Goal: Task Accomplishment & Management: Use online tool/utility

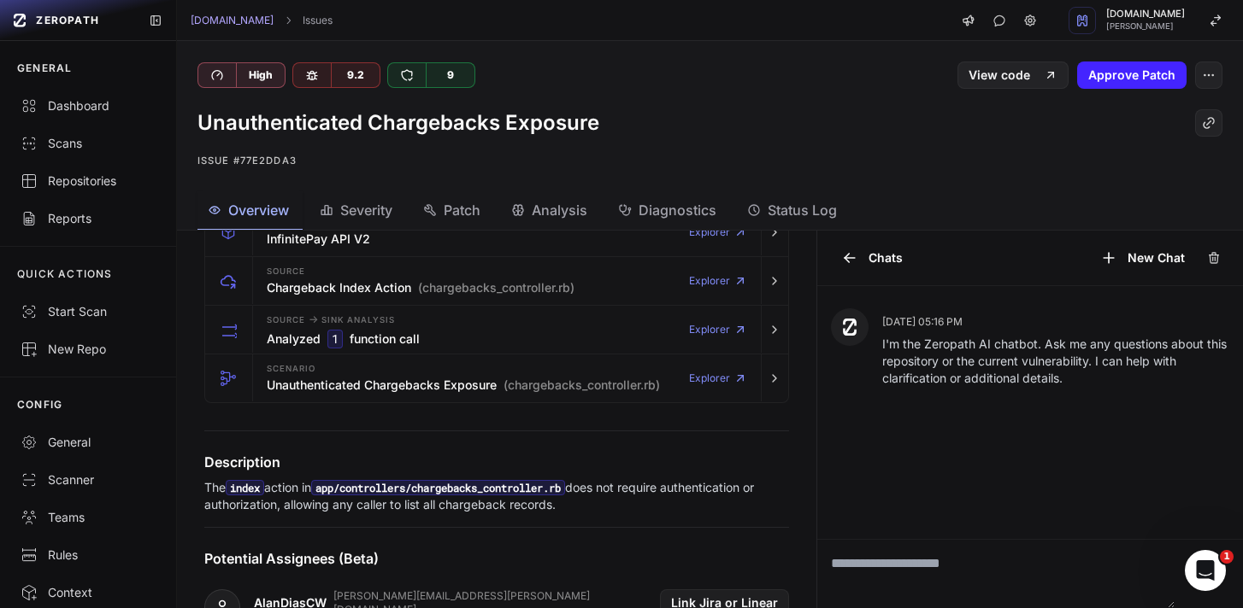
scroll to position [405, 0]
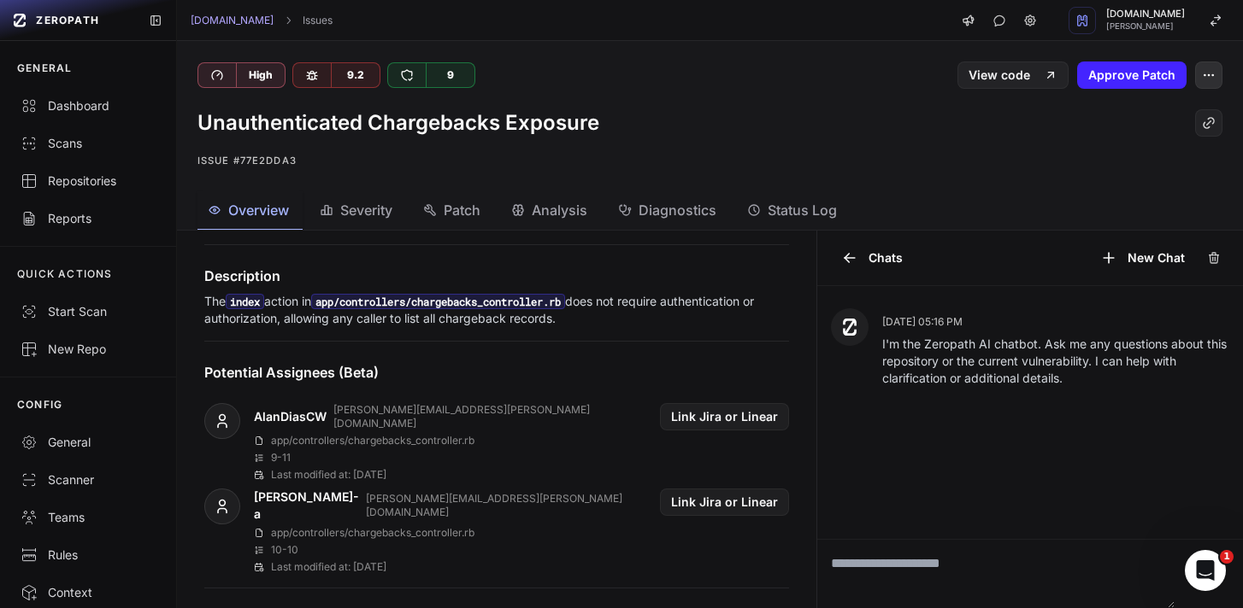
click at [1202, 77] on icon "button" at bounding box center [1209, 75] width 14 height 14
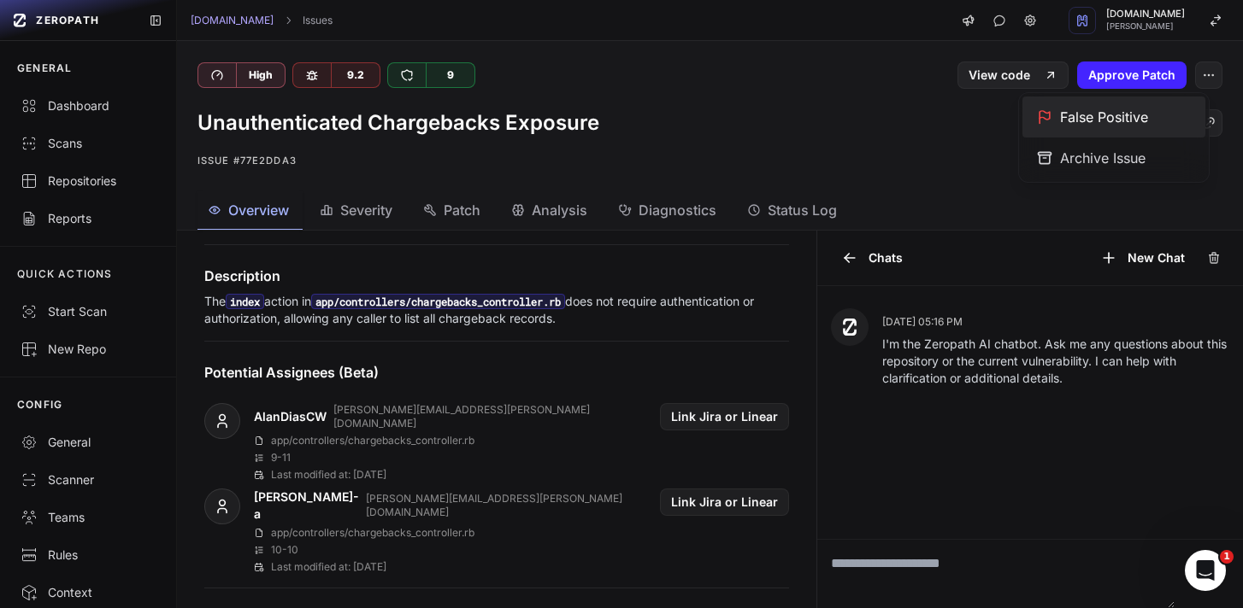
click at [1090, 126] on div "False Positive" at bounding box center [1113, 117] width 183 height 41
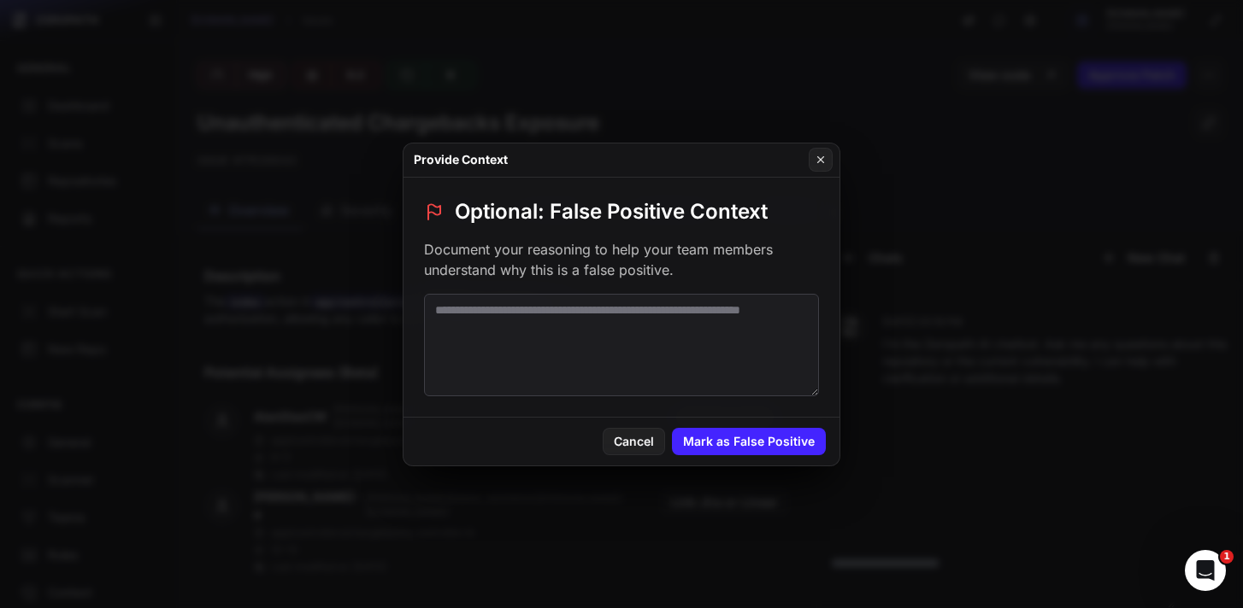
click at [644, 342] on textarea at bounding box center [621, 345] width 395 height 103
paste textarea "**********"
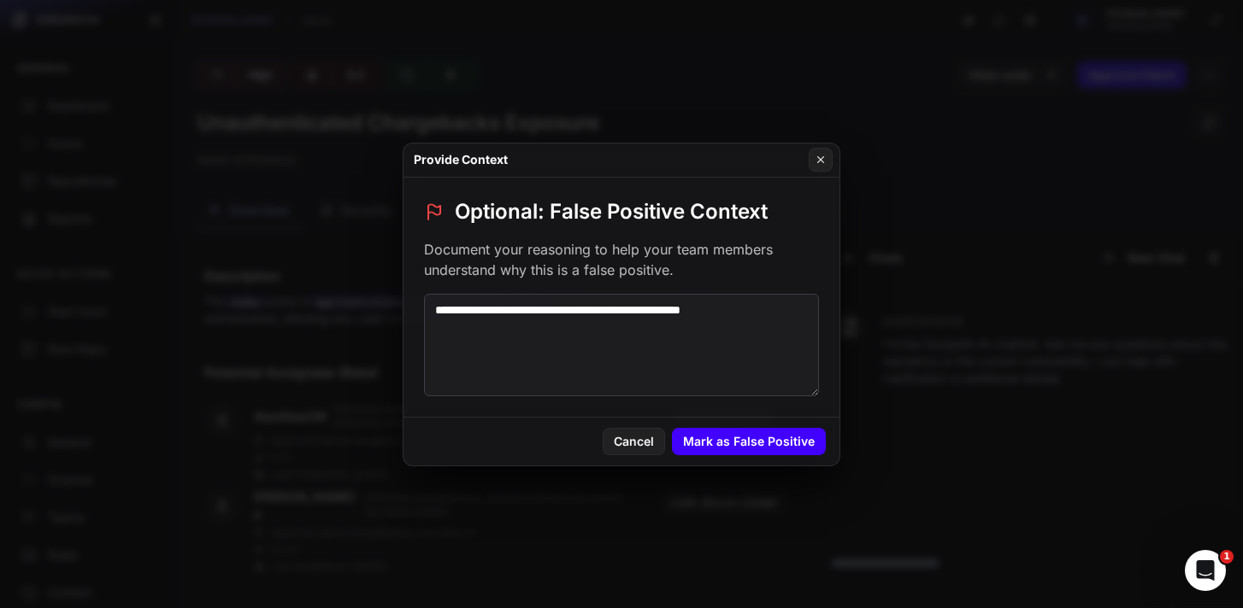
type textarea "**********"
click at [777, 435] on button "Mark as False Positive" at bounding box center [749, 441] width 154 height 27
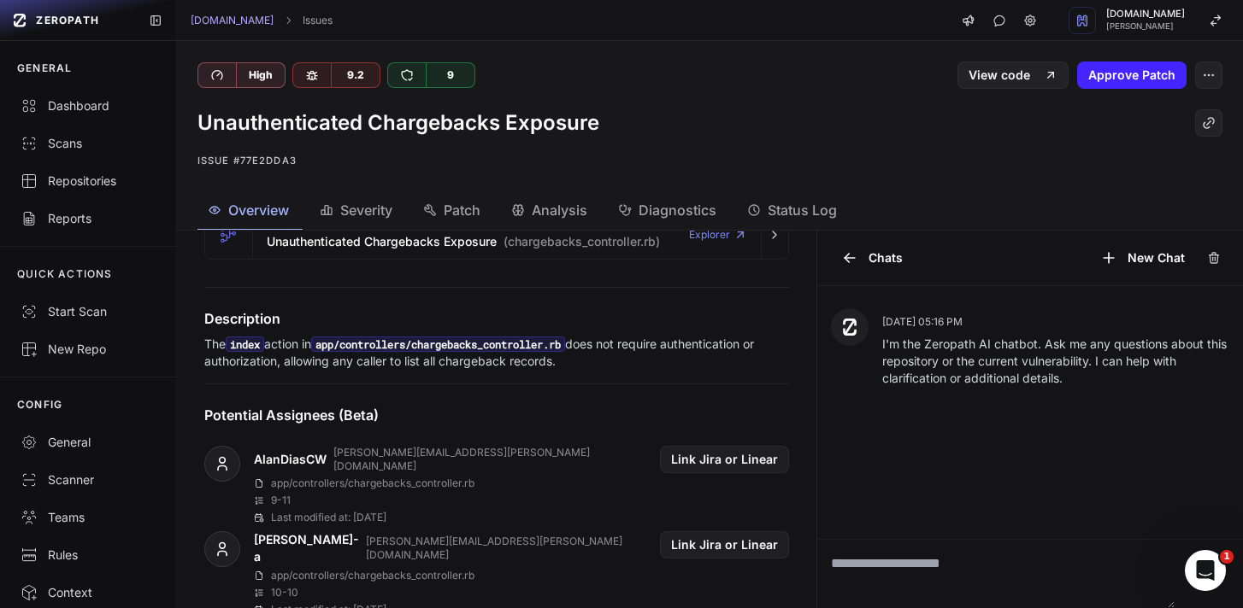
scroll to position [364, 0]
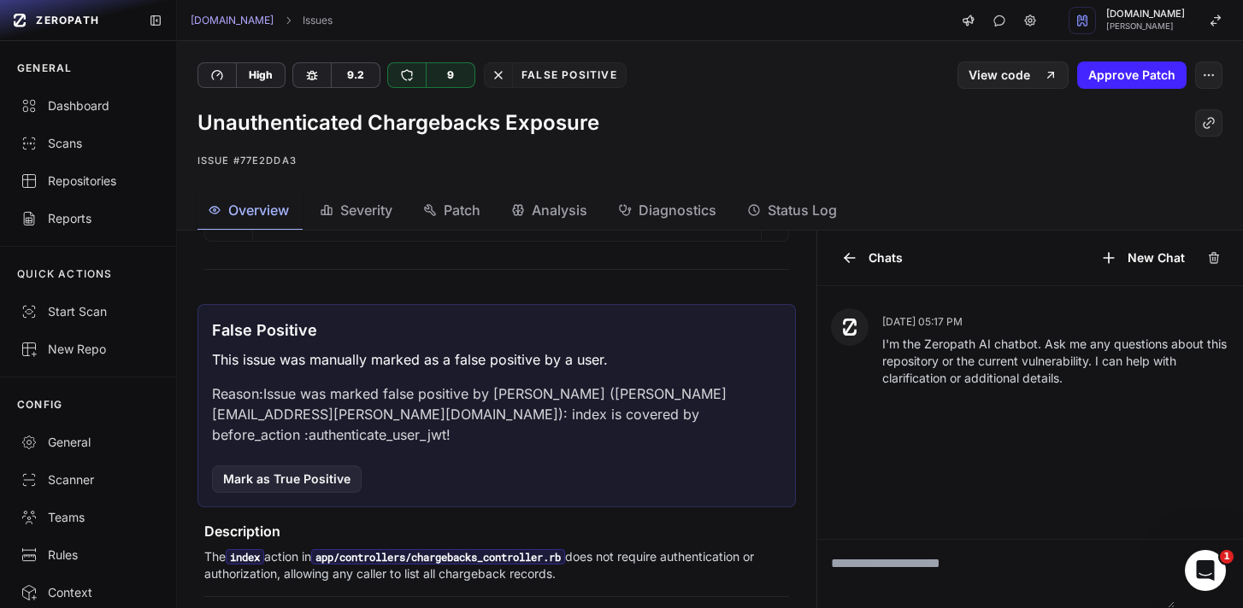
scroll to position [542, 0]
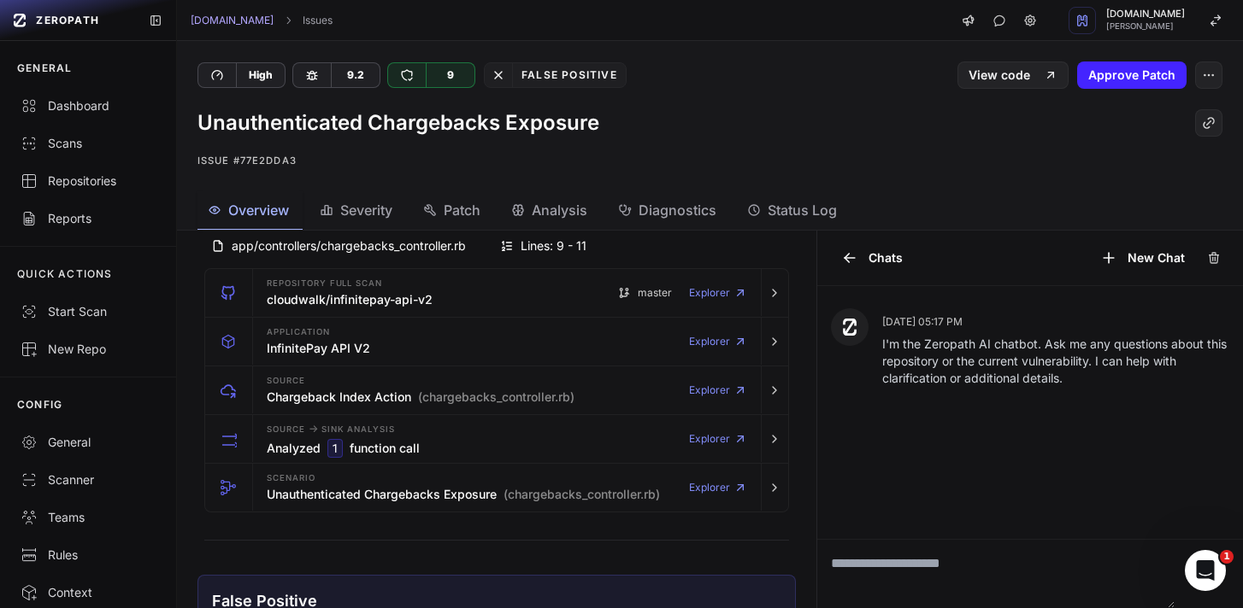
scroll to position [141, 0]
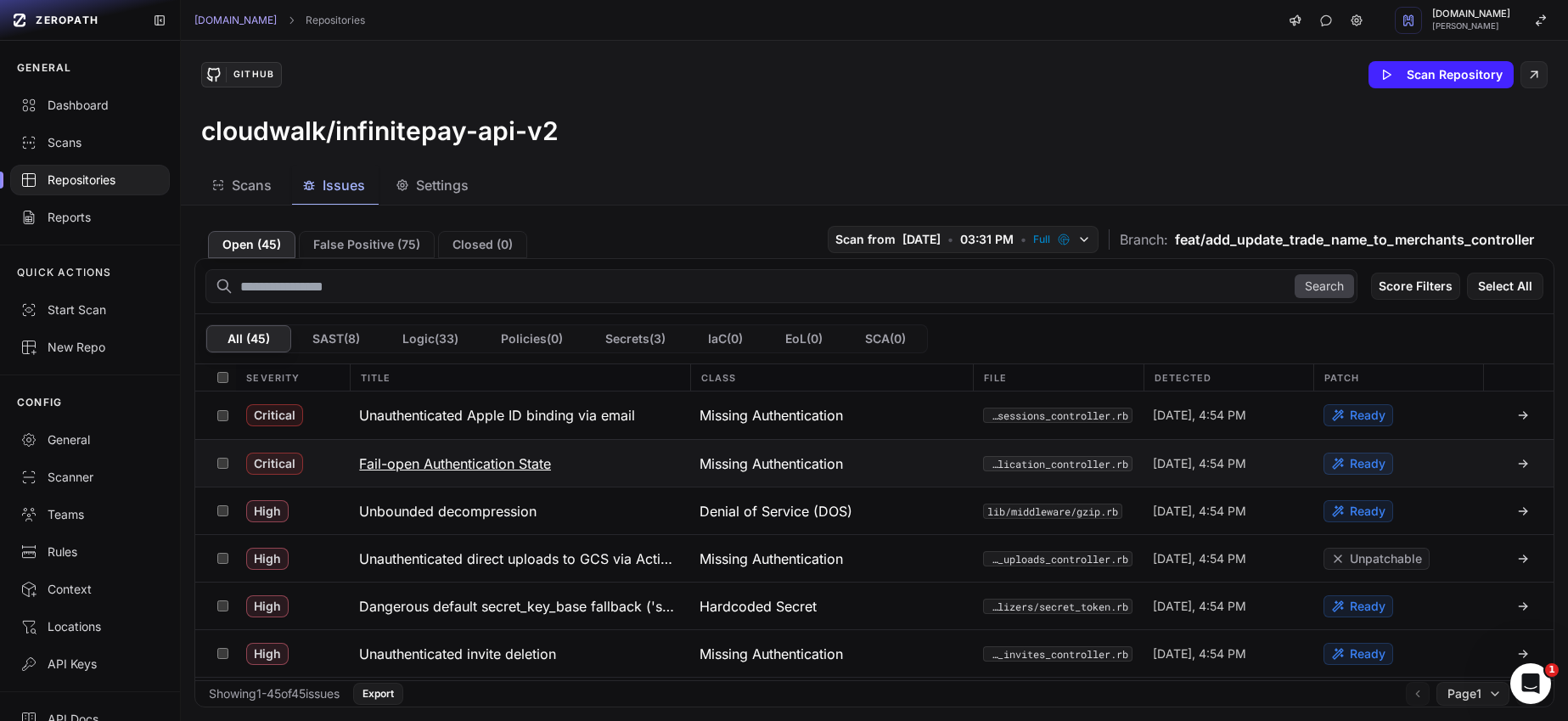
click at [494, 458] on h3 "Fail-open Authentication State" at bounding box center [454, 463] width 192 height 21
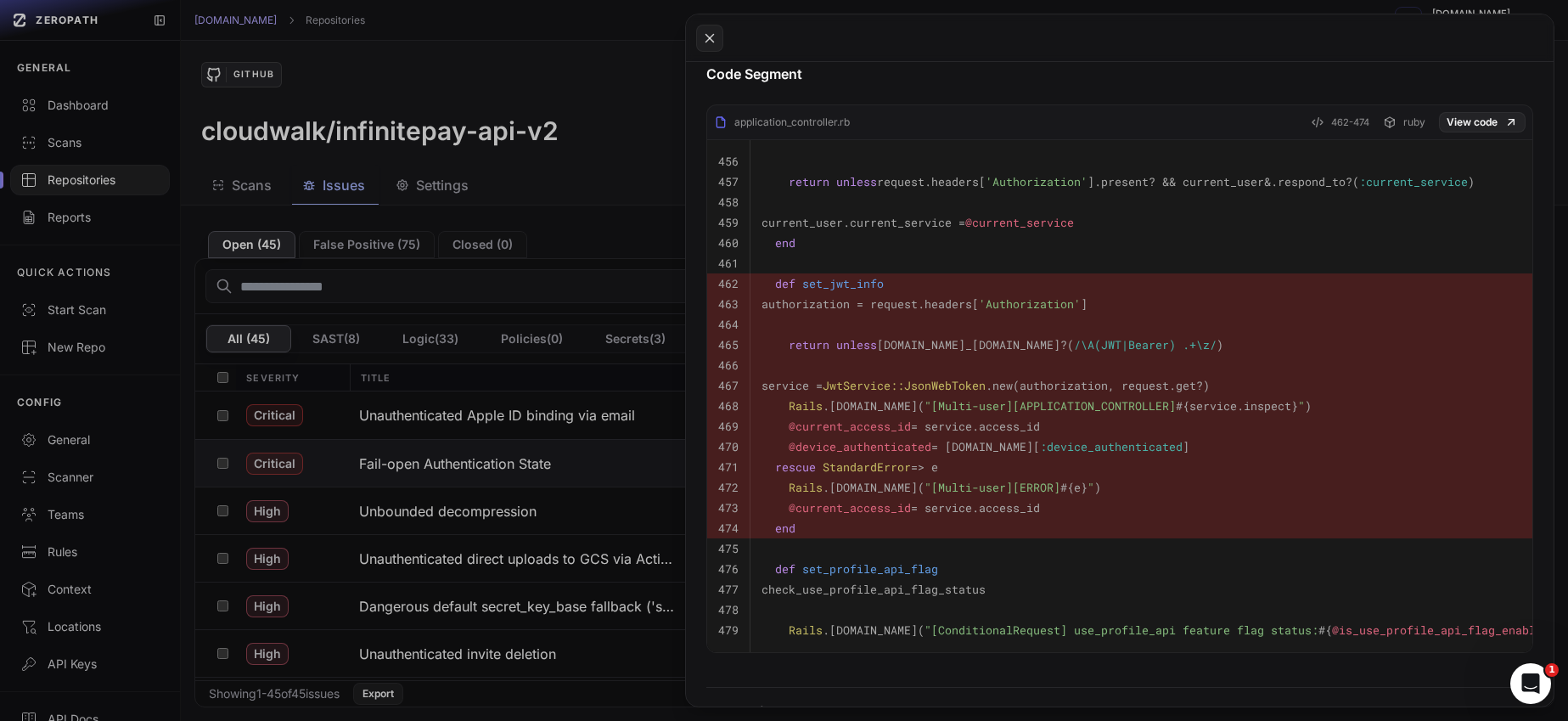
scroll to position [642, 0]
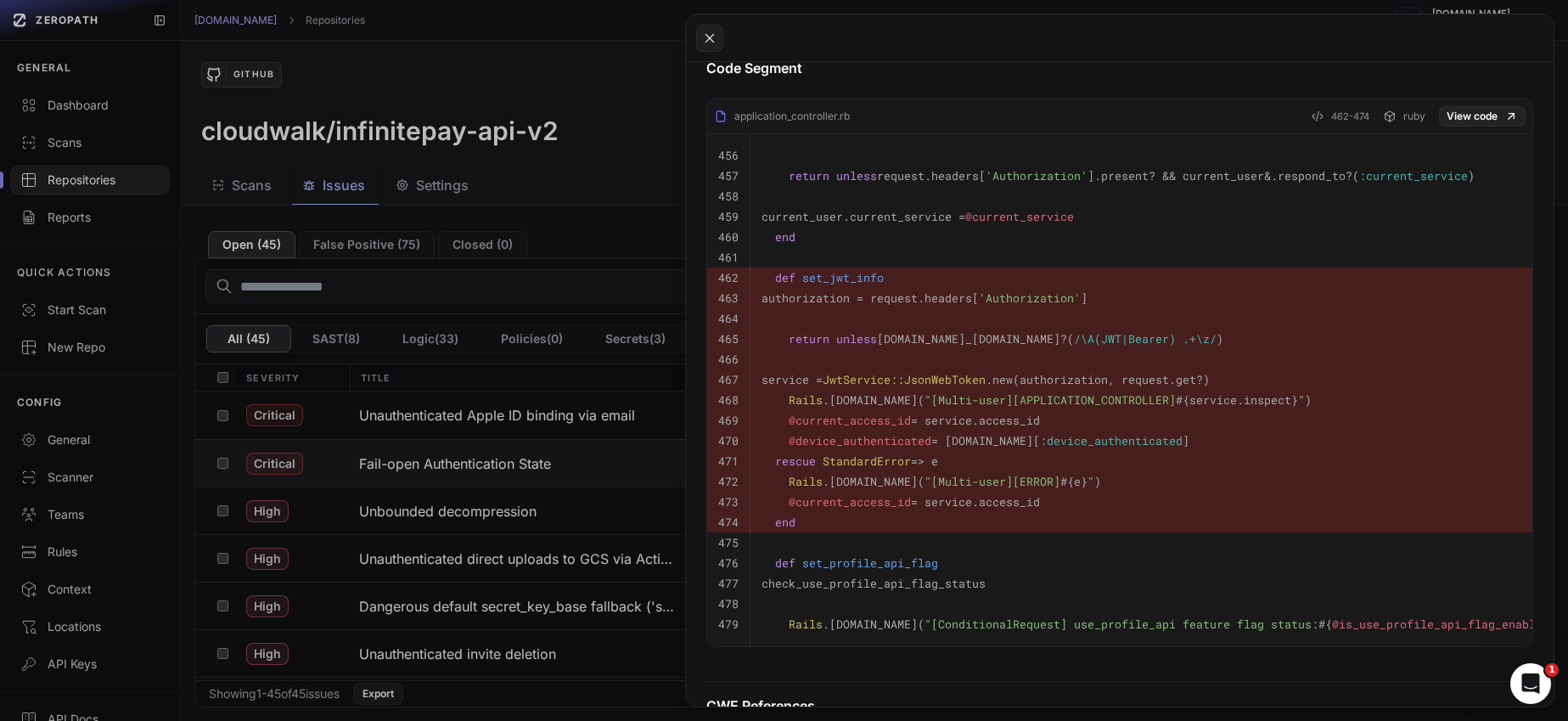
click at [993, 488] on span ""[Multi-user][ERROR] #{e} "" at bounding box center [1010, 481] width 170 height 15
drag, startPoint x: 920, startPoint y: 482, endPoint x: 1049, endPoint y: 482, distance: 129.0
click at [1049, 482] on span ""[Multi-user][ERROR] #{e} "" at bounding box center [1010, 481] width 170 height 15
copy span "[Multi-user][ERROR]"
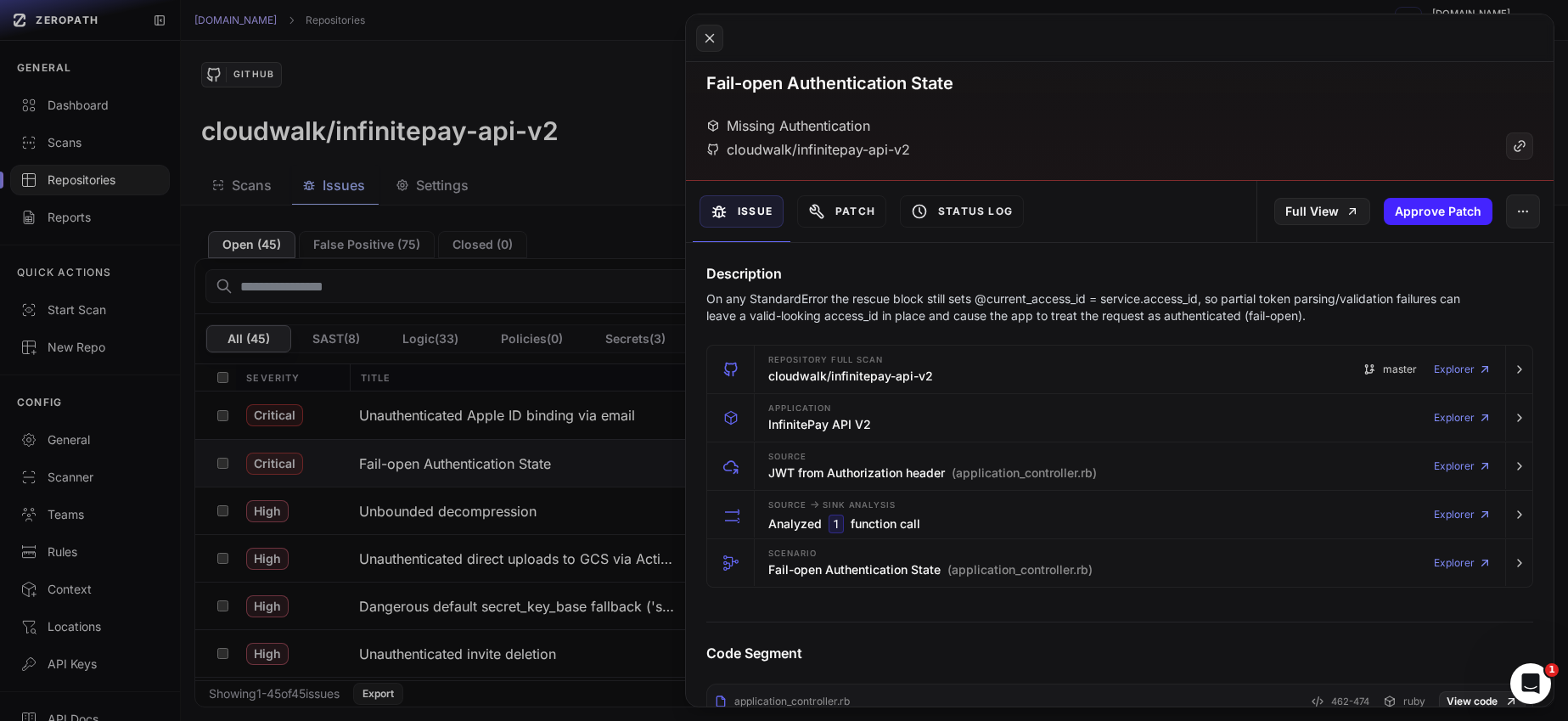
scroll to position [66, 0]
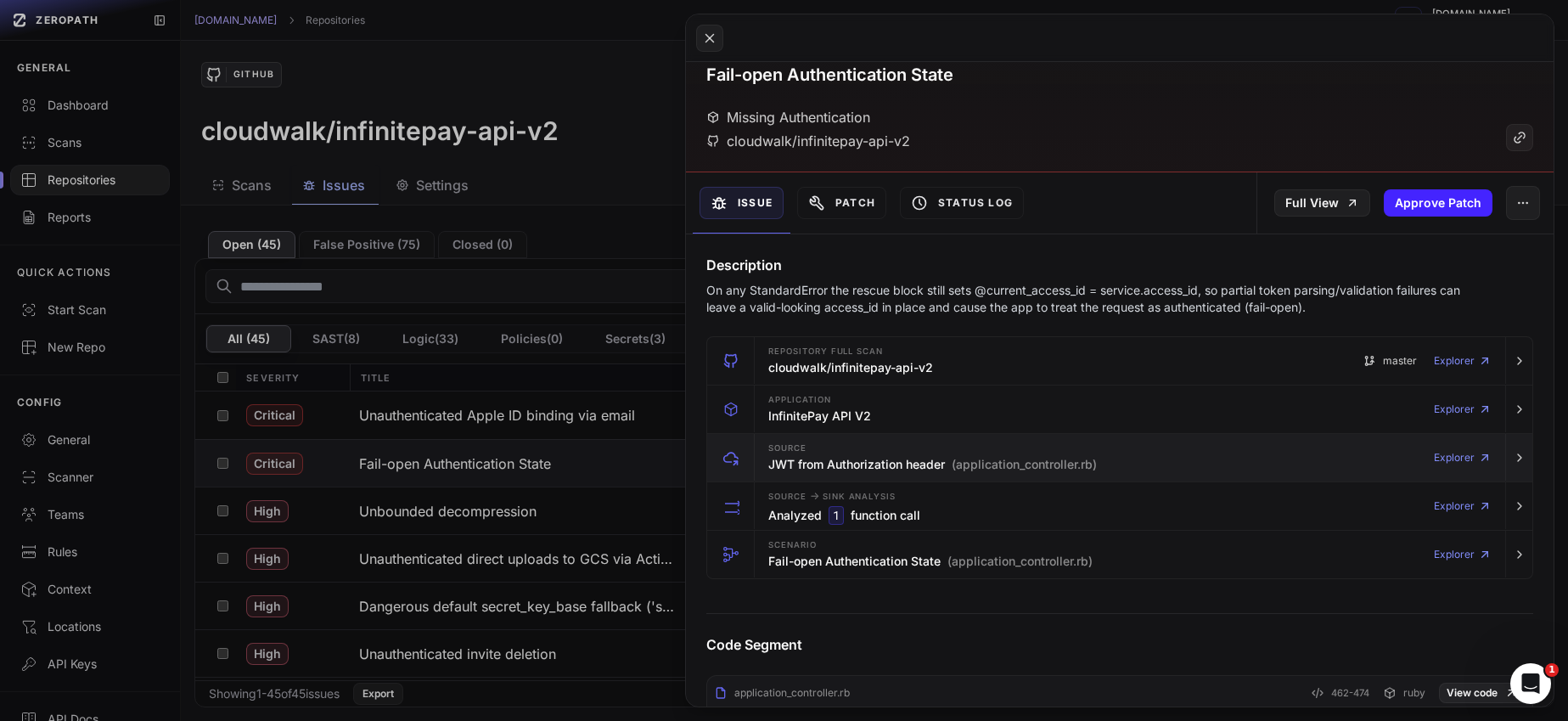
drag, startPoint x: 1099, startPoint y: 464, endPoint x: 961, endPoint y: 464, distance: 138.0
click at [961, 464] on span "(application_controller.rb)" at bounding box center [1024, 464] width 145 height 17
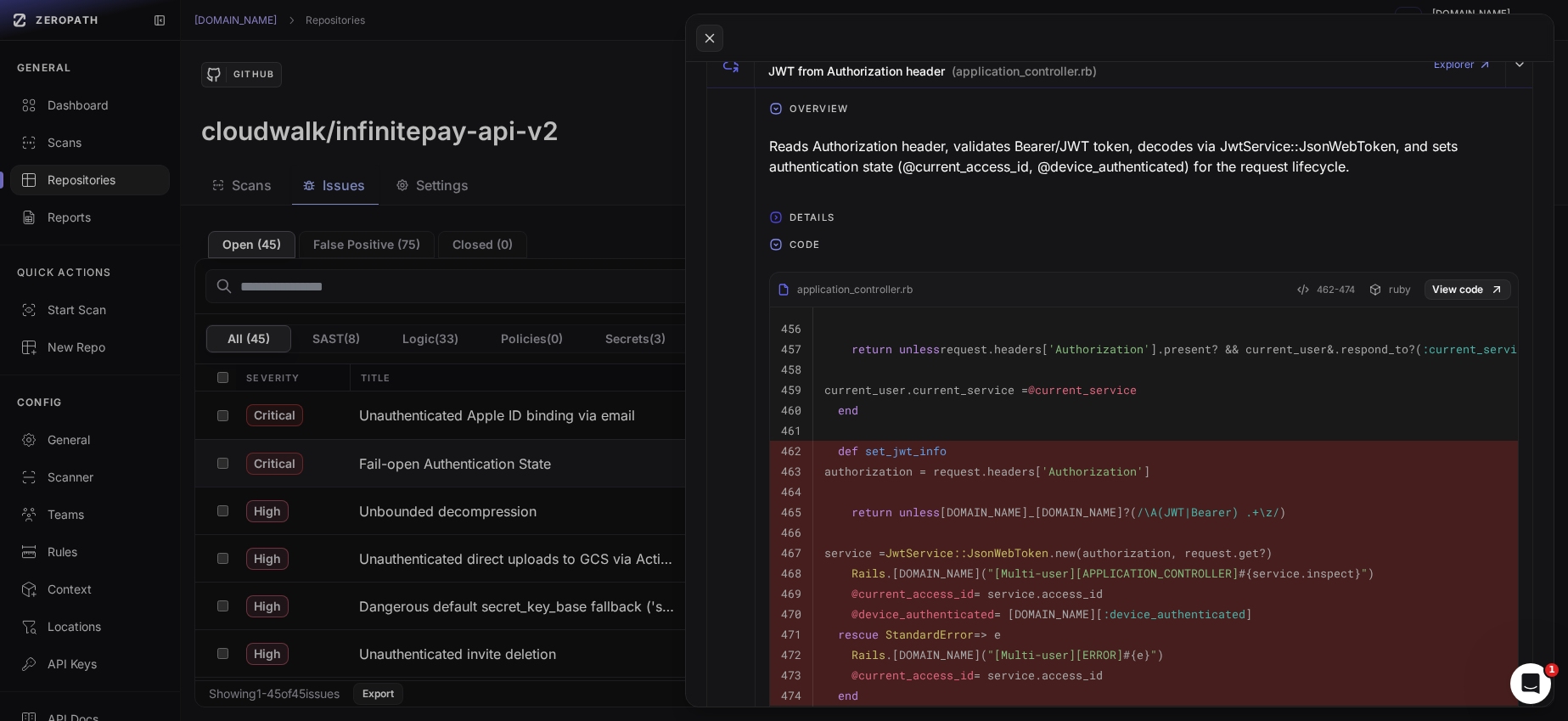
scroll to position [466, 0]
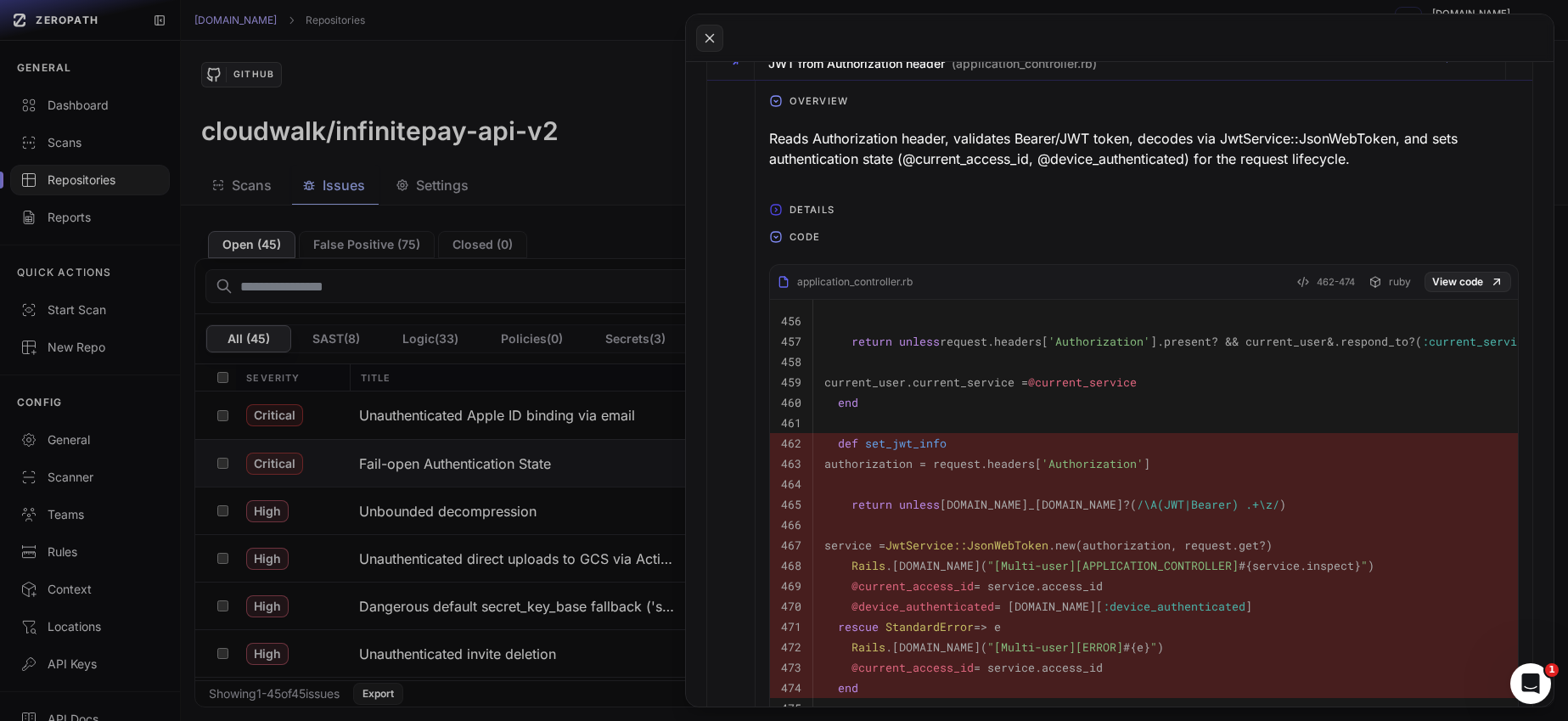
click at [903, 446] on span "set_jwt_info" at bounding box center [906, 442] width 81 height 15
copy span "set_jwt_info"
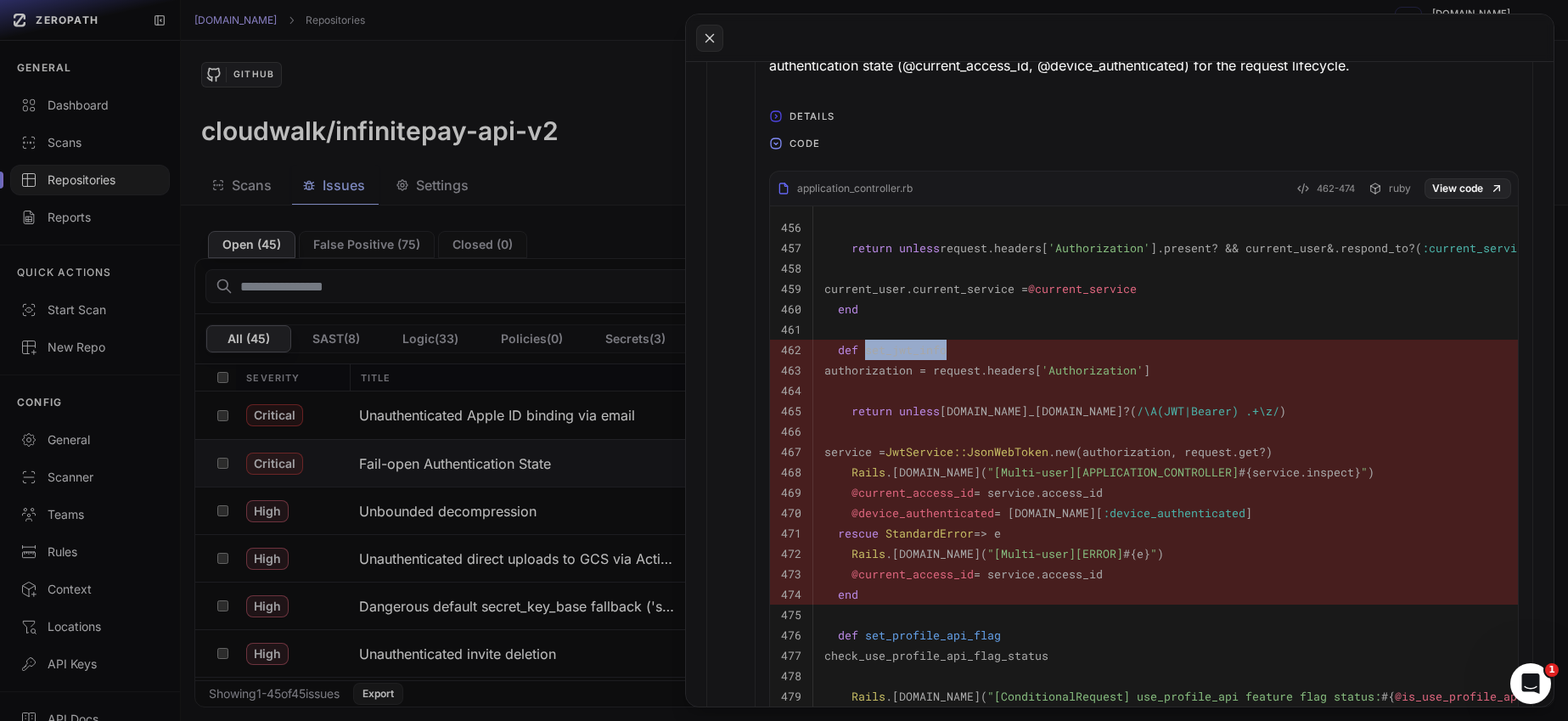
scroll to position [689, 0]
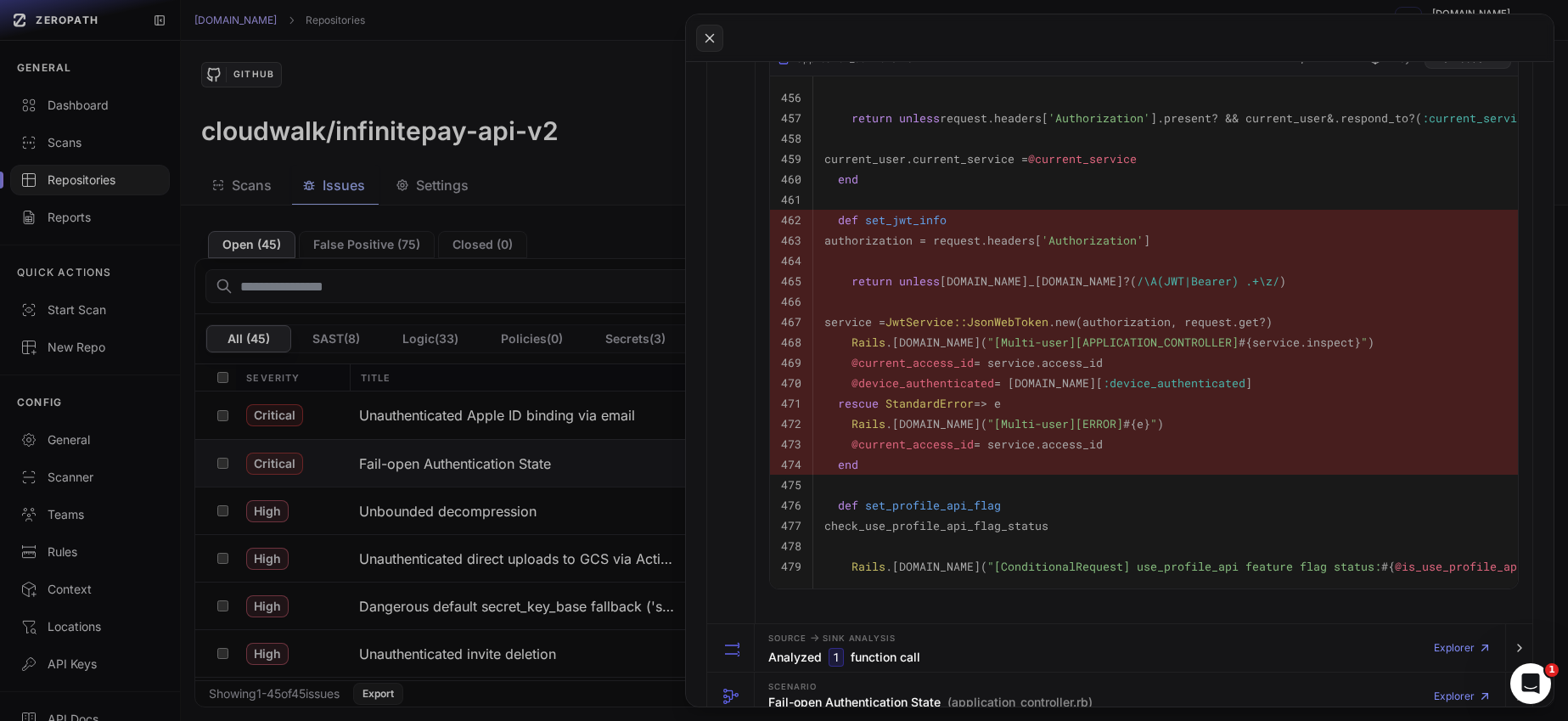
click at [1030, 368] on code "@current_access_id = service.access_id" at bounding box center [964, 361] width 278 height 15
click at [898, 458] on pre "end" at bounding box center [1229, 464] width 809 height 21
click at [917, 264] on pre at bounding box center [1229, 260] width 809 height 21
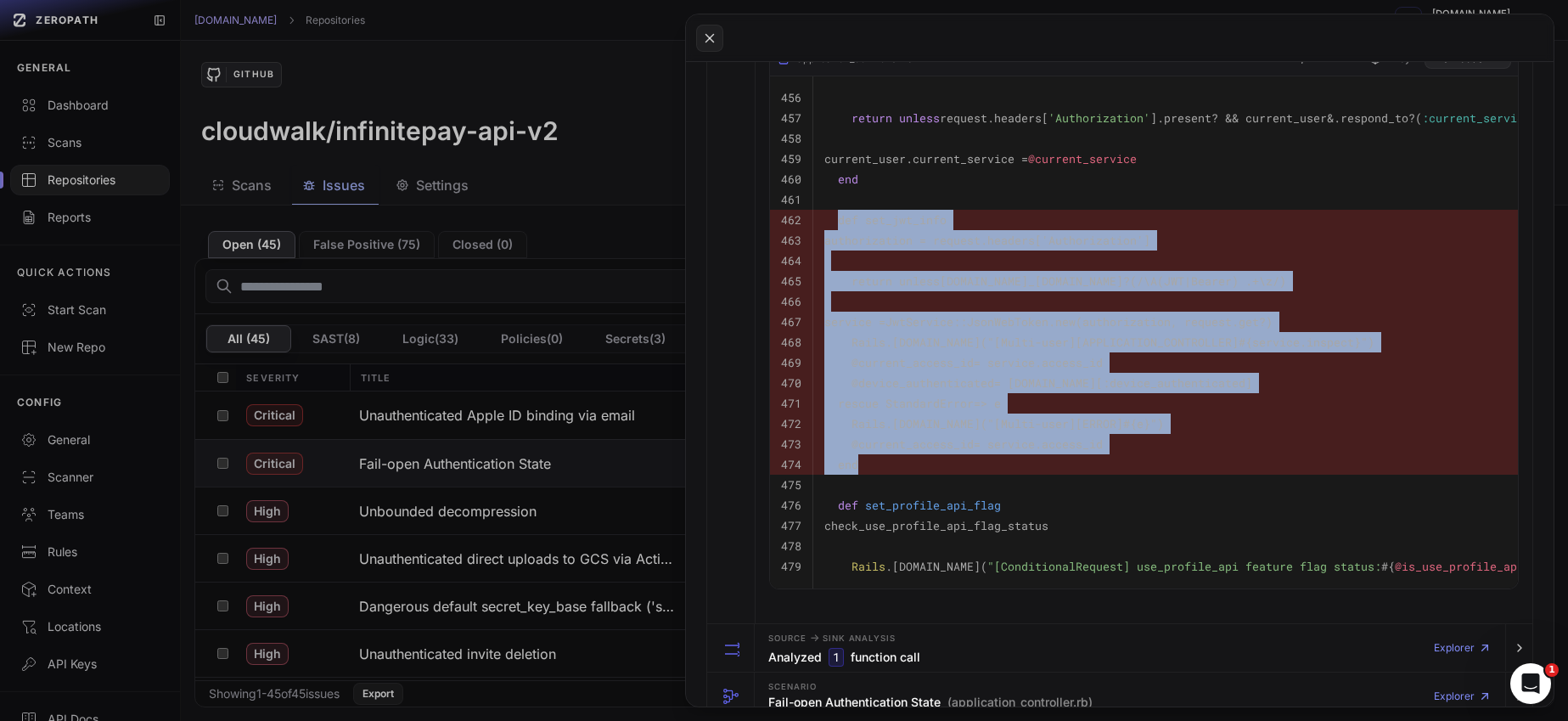
drag, startPoint x: 841, startPoint y: 218, endPoint x: 901, endPoint y: 460, distance: 249.3
click at [901, 460] on tbody "456 457 return unless request.headers[ 'Authorization' ].present? && current_us…" at bounding box center [1206, 332] width 873 height 511
click at [901, 460] on pre "end" at bounding box center [1229, 464] width 809 height 21
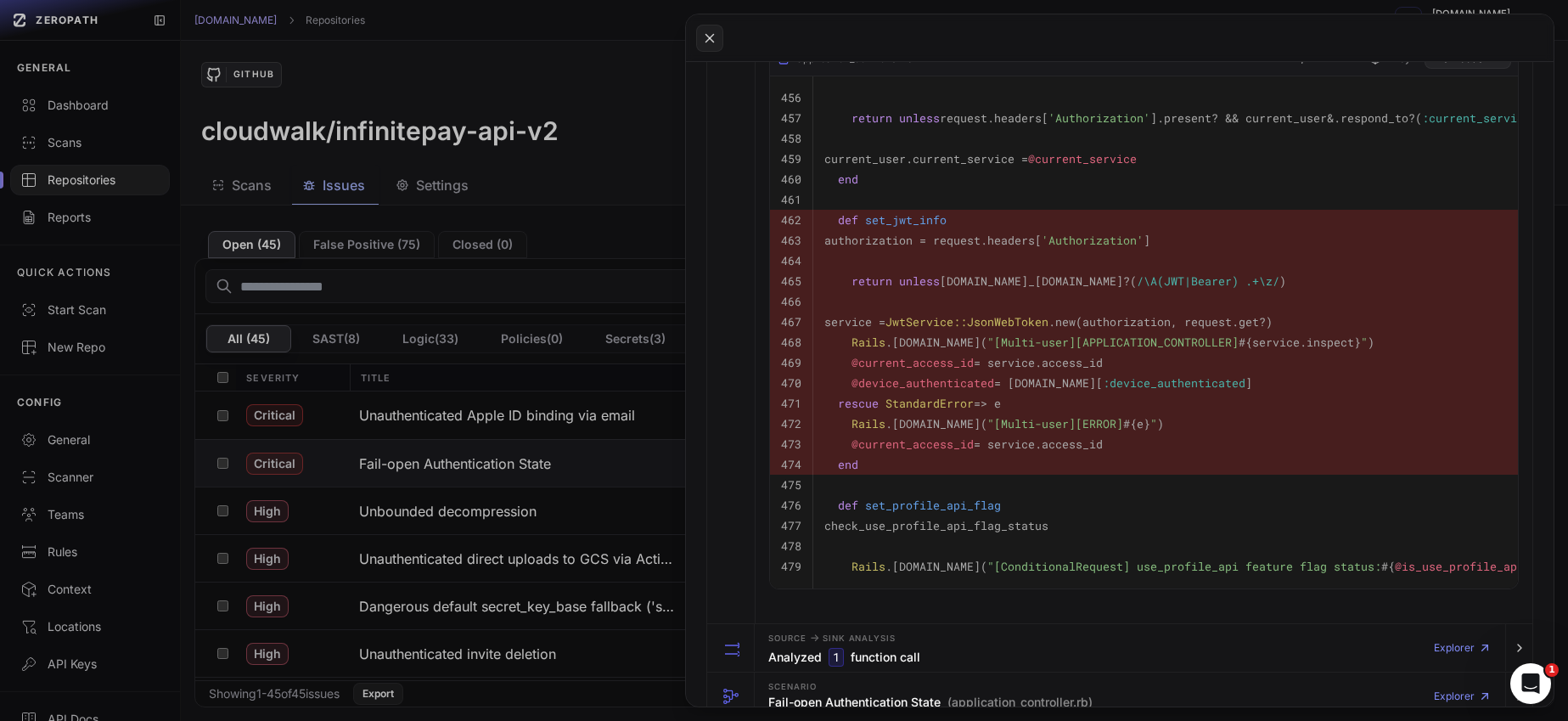
click at [902, 458] on pre "end" at bounding box center [1229, 464] width 809 height 21
click at [438, 293] on button at bounding box center [784, 360] width 1568 height 721
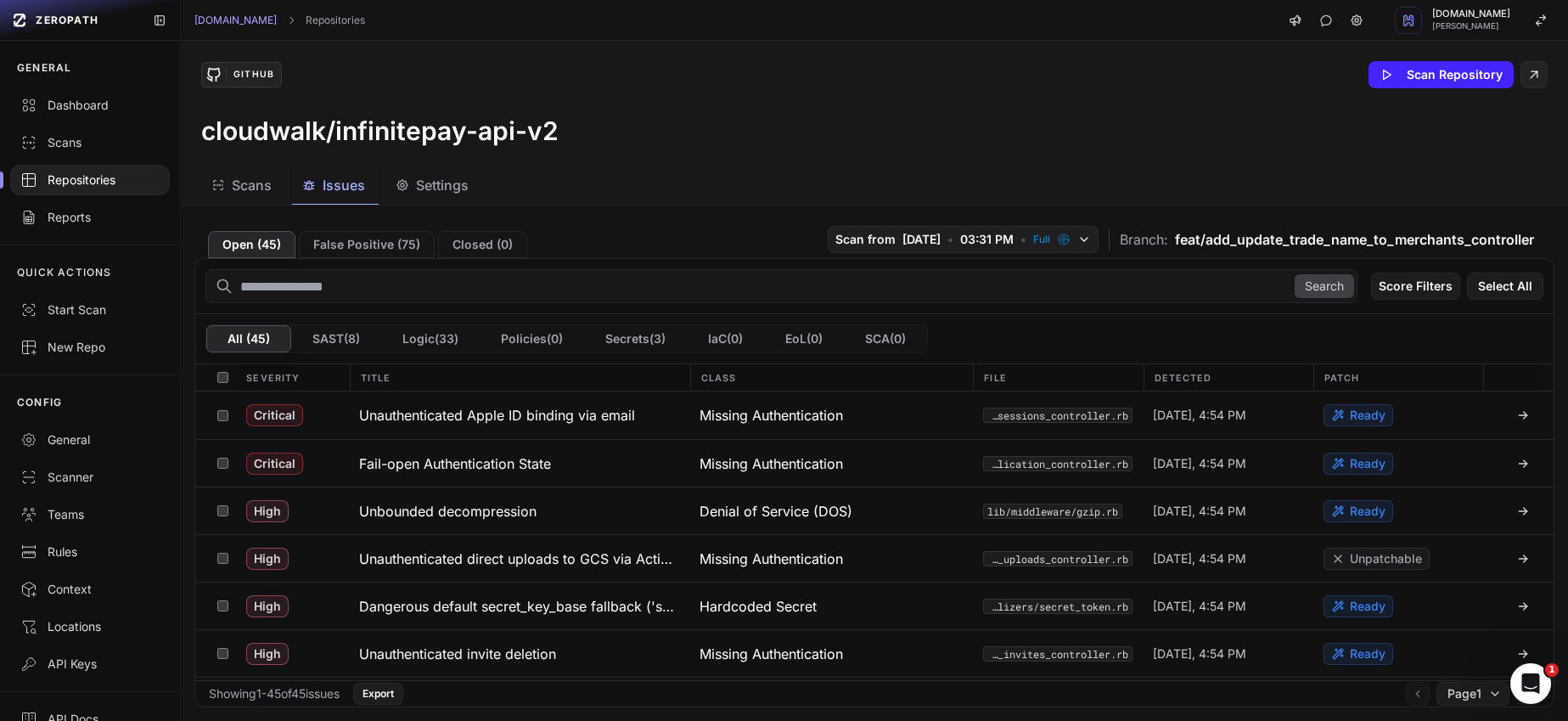
click at [464, 298] on input "text" at bounding box center [782, 286] width 1153 height 34
type input "**********"
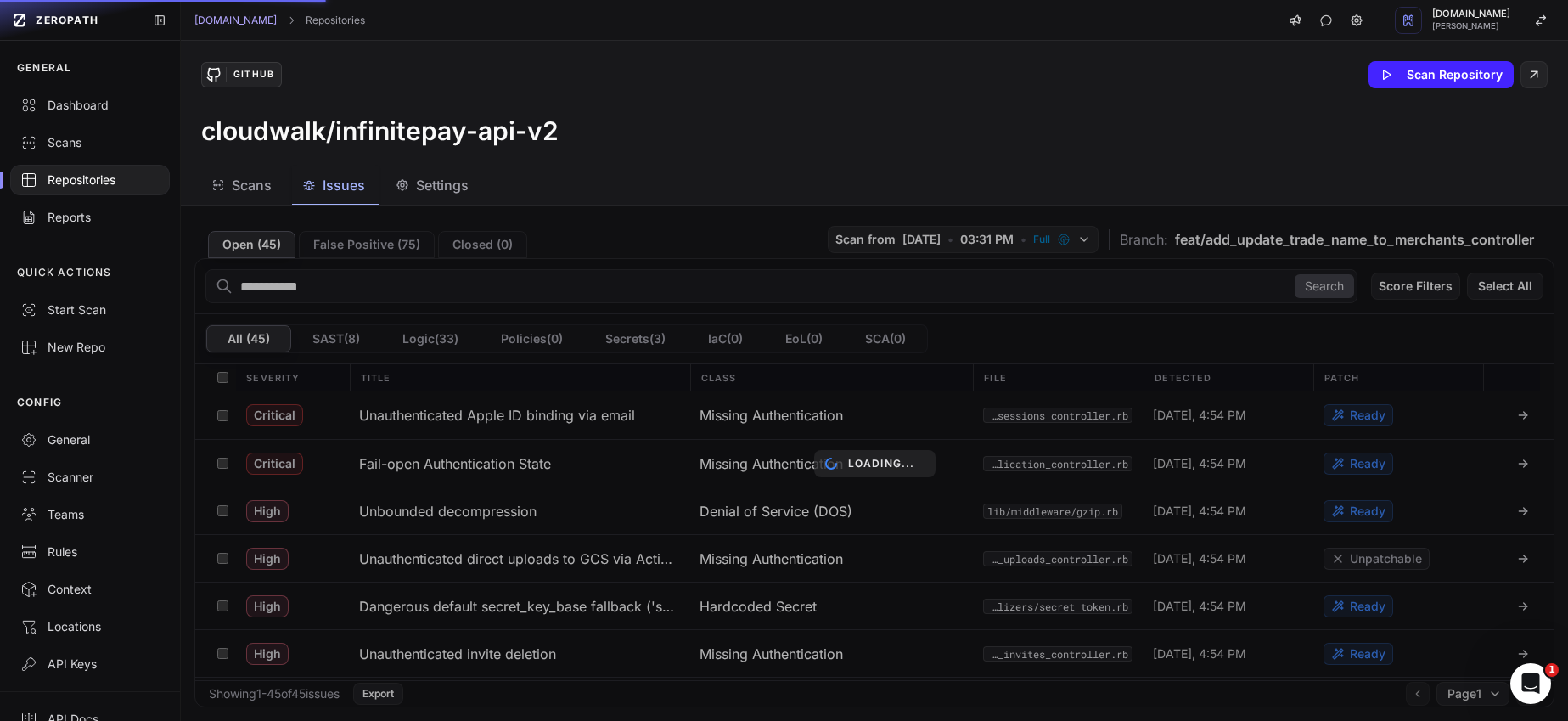
click at [353, 283] on div "Loading..." at bounding box center [874, 463] width 1387 height 515
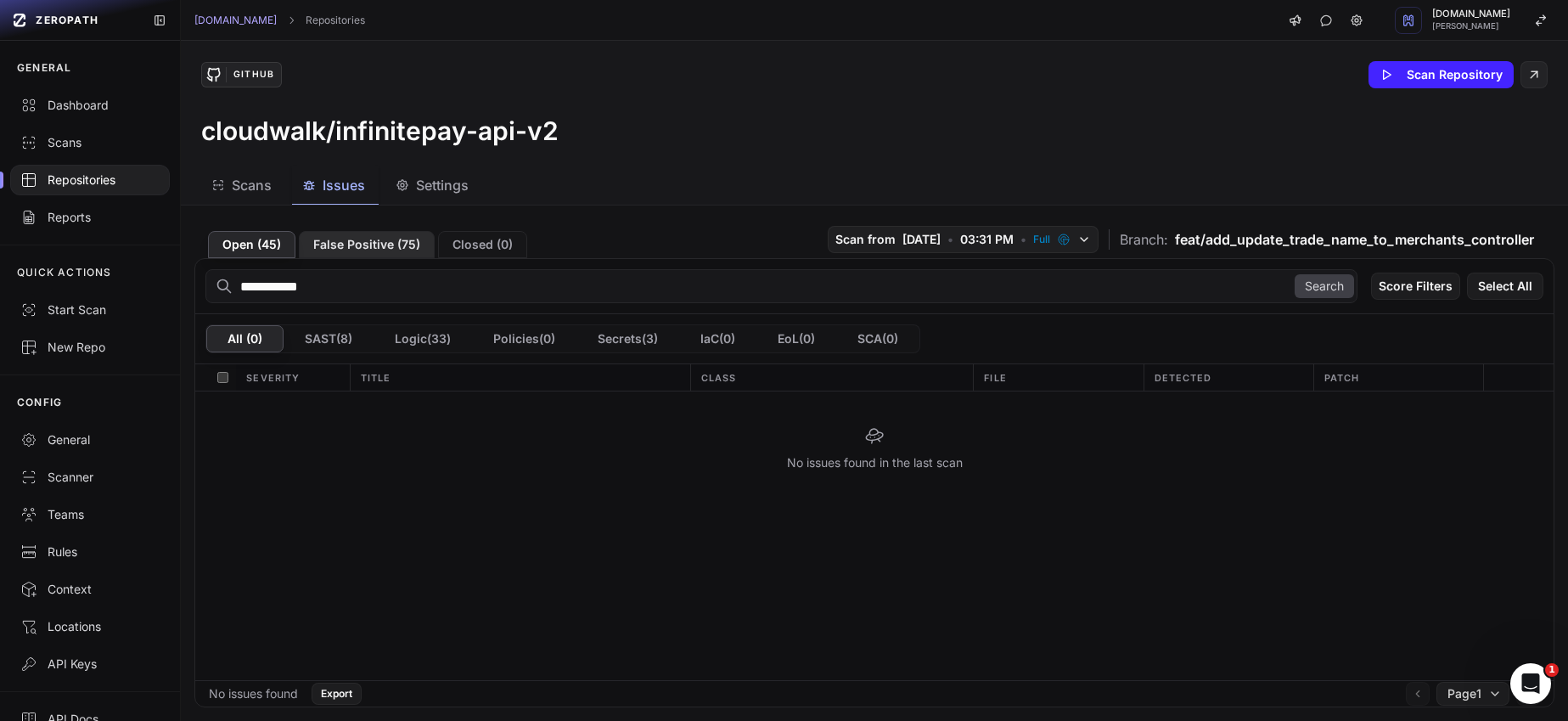
click at [368, 241] on button "False Positive ( 75 )" at bounding box center [367, 243] width 136 height 27
click at [360, 282] on input "**********" at bounding box center [782, 286] width 1153 height 34
click at [1394, 75] on button "Scan Repository" at bounding box center [1442, 74] width 145 height 27
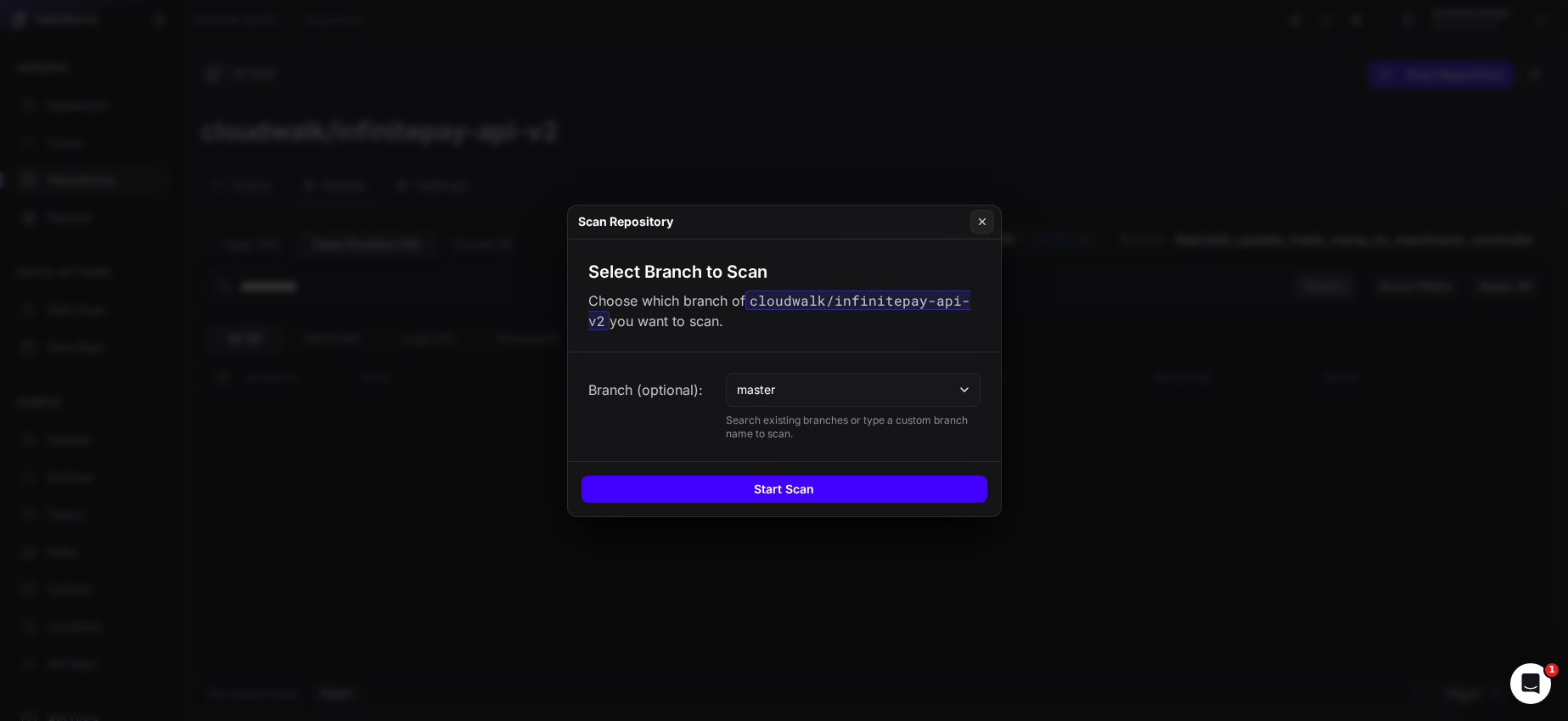
click at [822, 486] on button "Start Scan" at bounding box center [784, 489] width 406 height 27
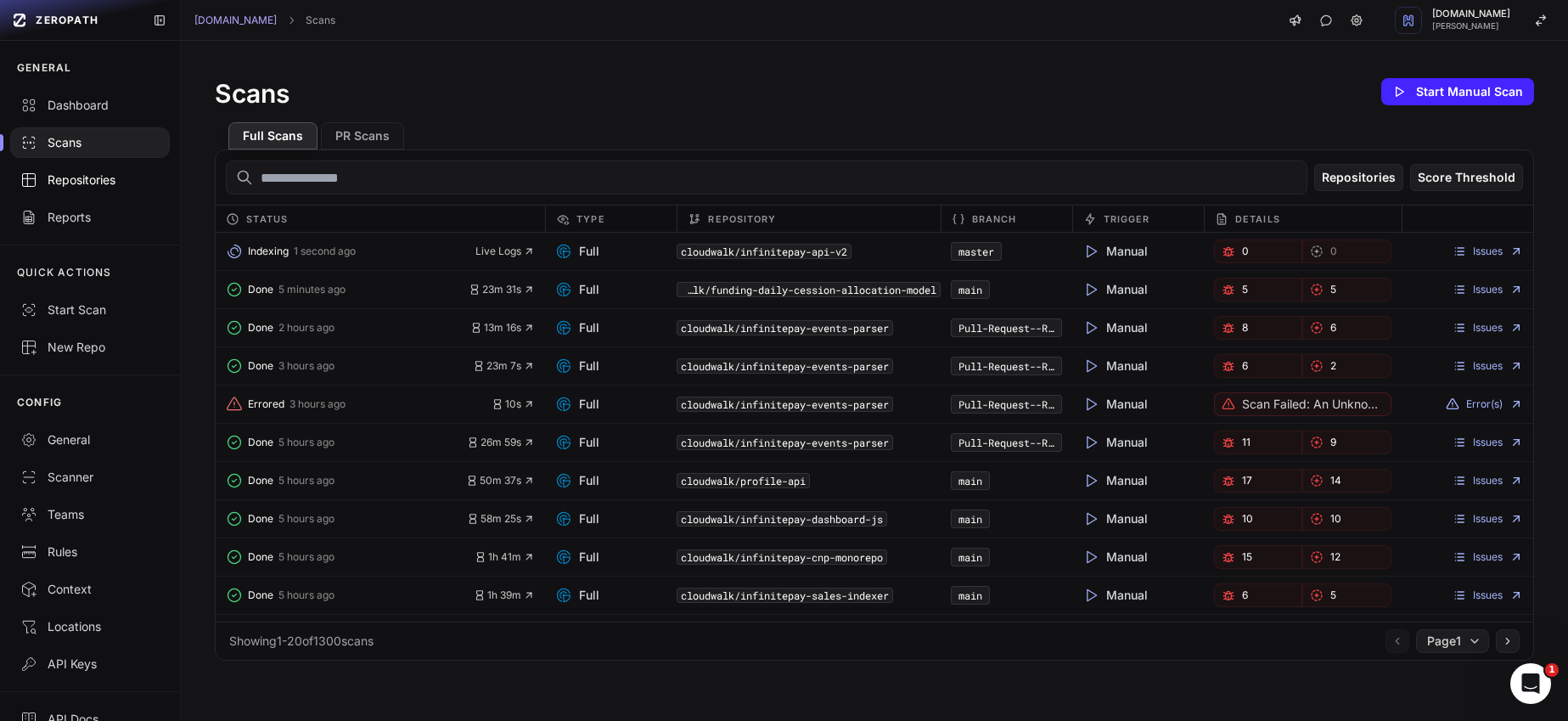
click at [88, 176] on div "Repositories" at bounding box center [90, 180] width 139 height 17
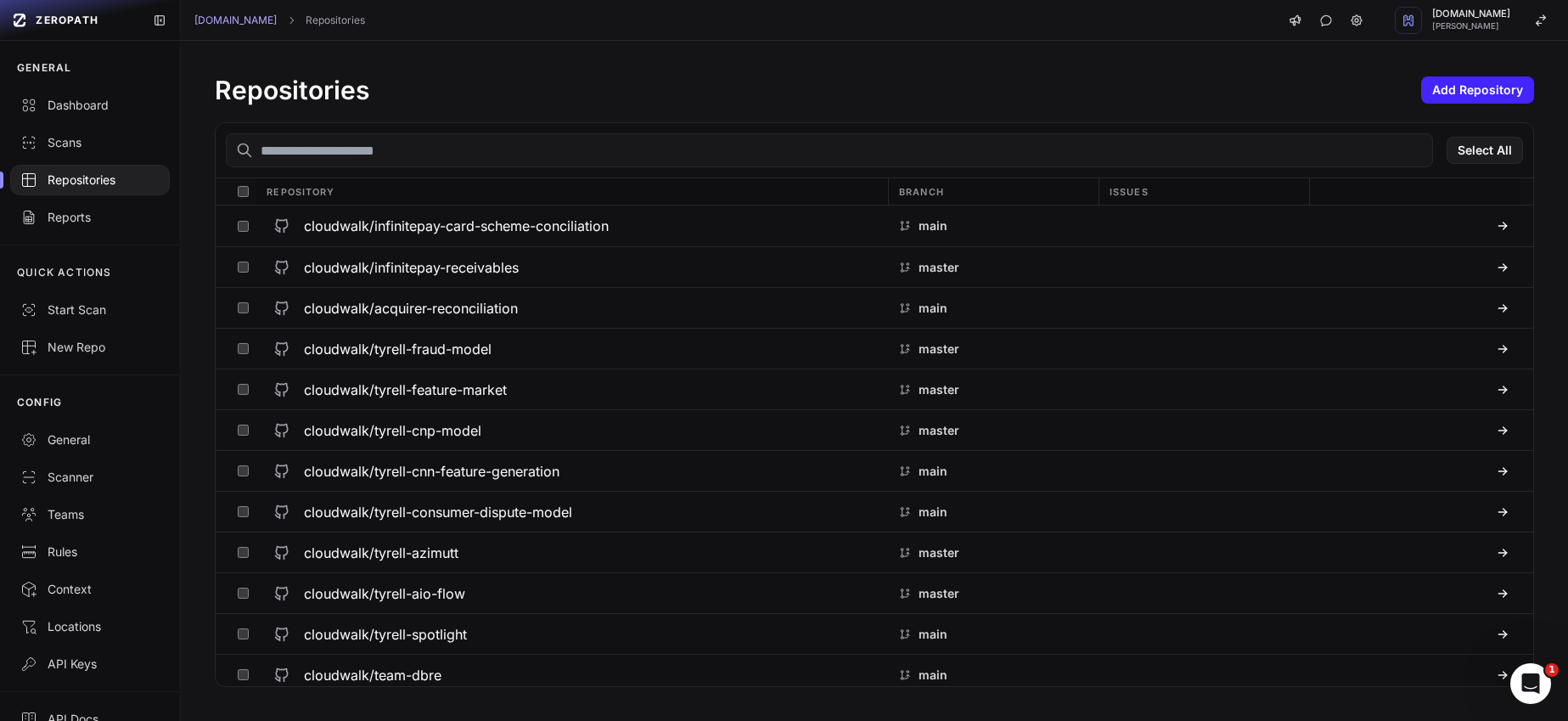
click at [416, 161] on input "text" at bounding box center [829, 150] width 1207 height 34
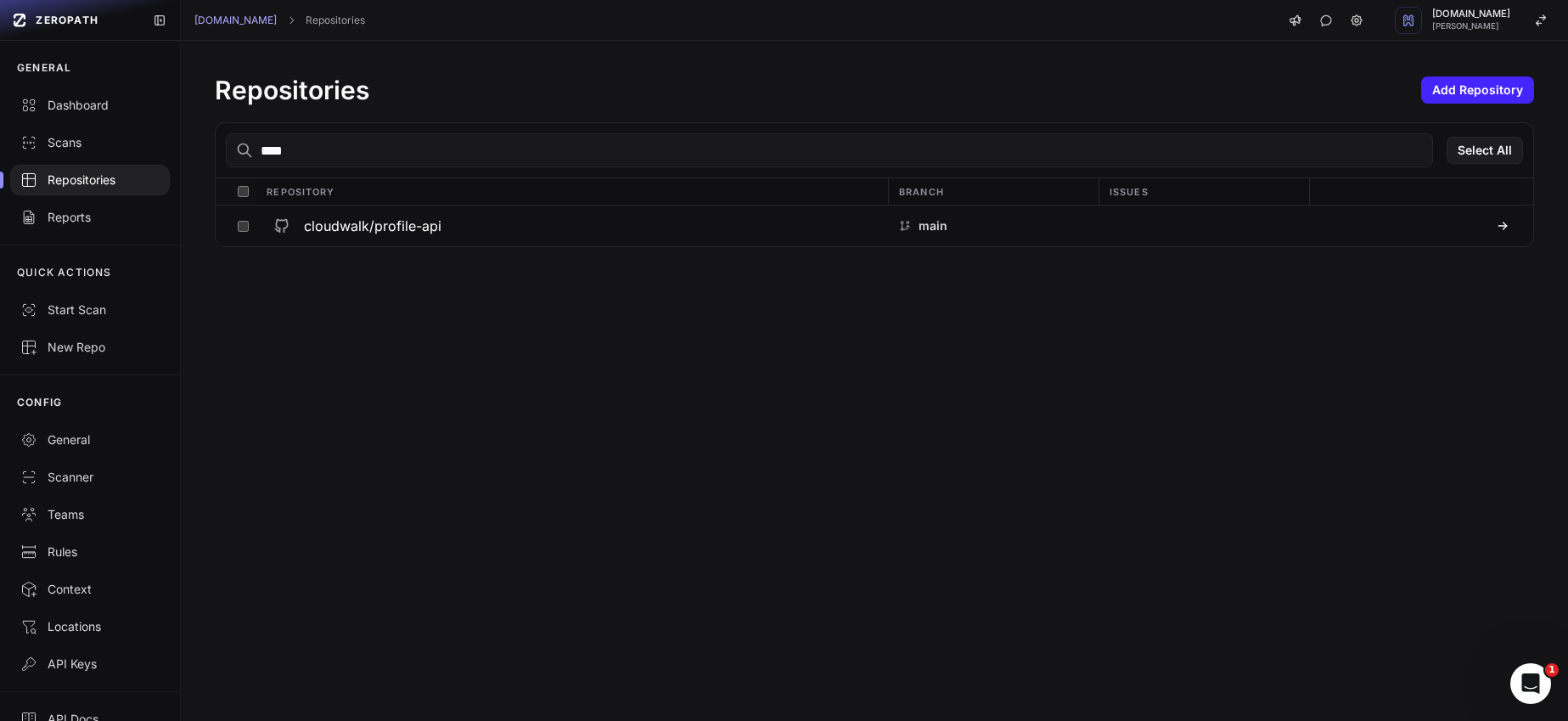
click at [436, 151] on input "****" at bounding box center [829, 150] width 1207 height 34
type input "****"
click at [394, 225] on h3 "cloudwalk/referral-api" at bounding box center [376, 225] width 143 height 21
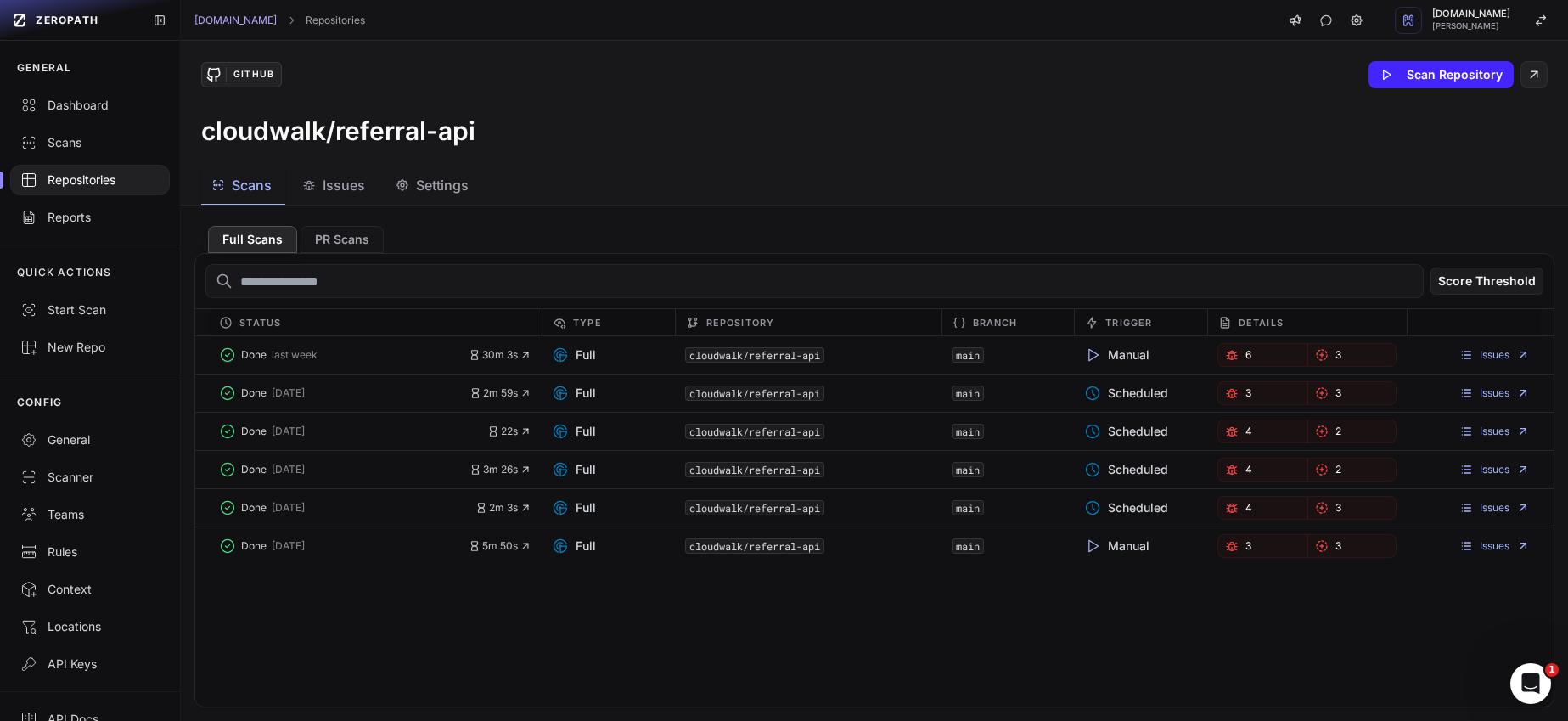
click at [352, 190] on span "Issues" at bounding box center [344, 185] width 43 height 21
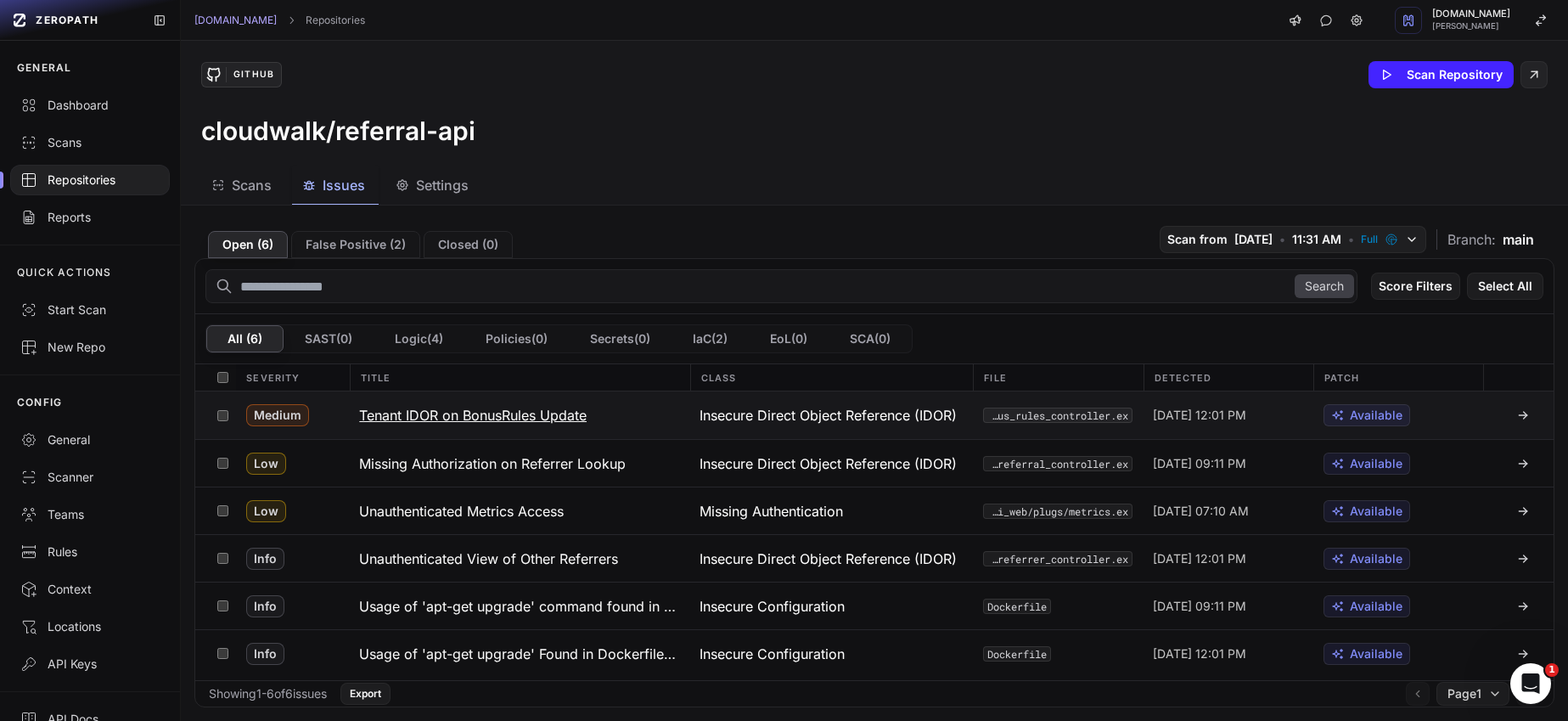
click at [504, 417] on h3 "Tenant IDOR on BonusRules Update" at bounding box center [472, 415] width 228 height 21
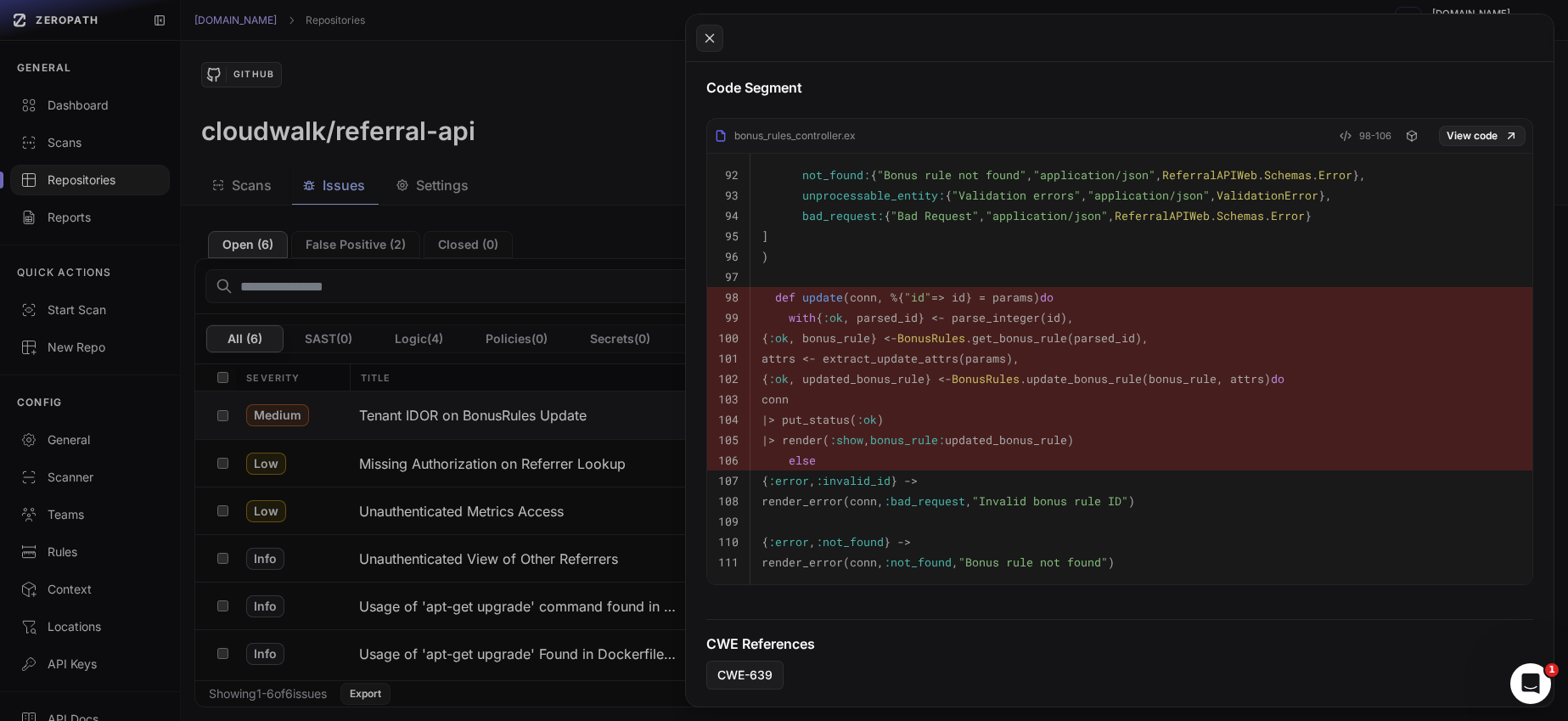
scroll to position [561, 0]
click at [61, 179] on button at bounding box center [784, 360] width 1568 height 721
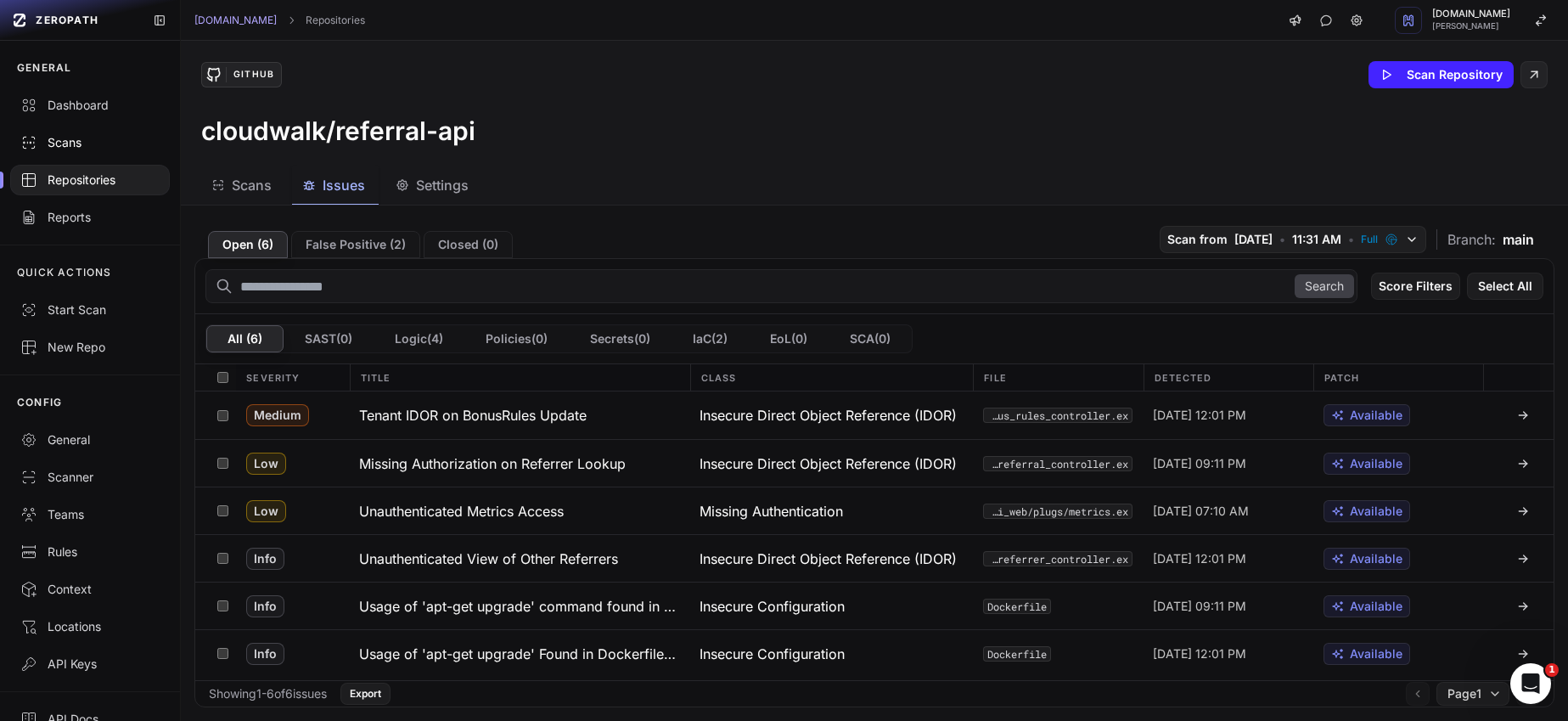
click at [95, 145] on div "Scans" at bounding box center [90, 142] width 139 height 17
